Goal: Navigation & Orientation: Find specific page/section

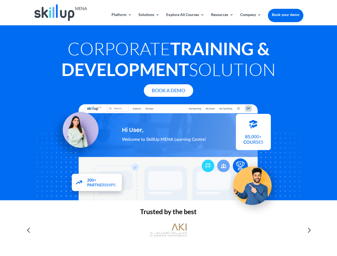
click at [168, 128] on div at bounding box center [169, 152] width 270 height 96
click at [149, 19] on link "Solutions" at bounding box center [149, 19] width 21 height 13
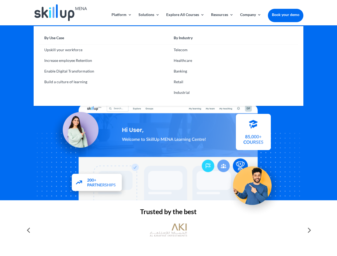
click at [185, 19] on link "Explore All Courses" at bounding box center [185, 19] width 38 height 13
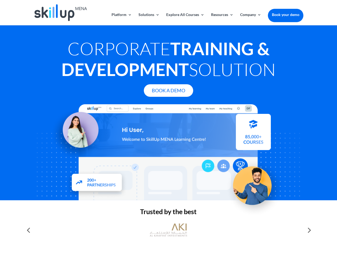
click at [222, 19] on link "Resources" at bounding box center [222, 19] width 22 height 13
click at [251, 19] on link "Company" at bounding box center [250, 19] width 21 height 13
click at [168, 230] on img at bounding box center [168, 230] width 37 height 19
